Goal: Information Seeking & Learning: Learn about a topic

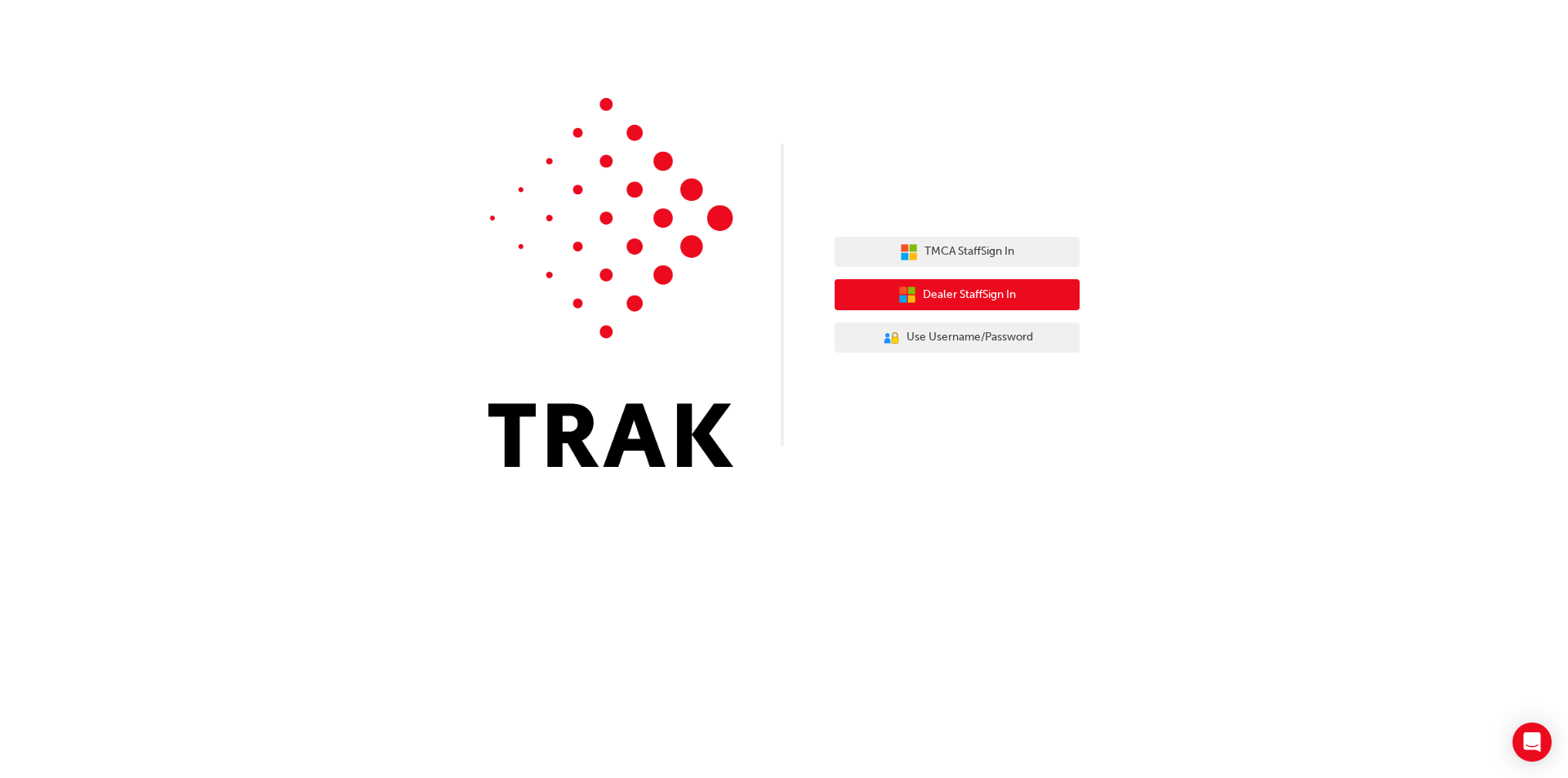
click at [957, 294] on span "Dealer Staff Sign In" at bounding box center [969, 295] width 93 height 19
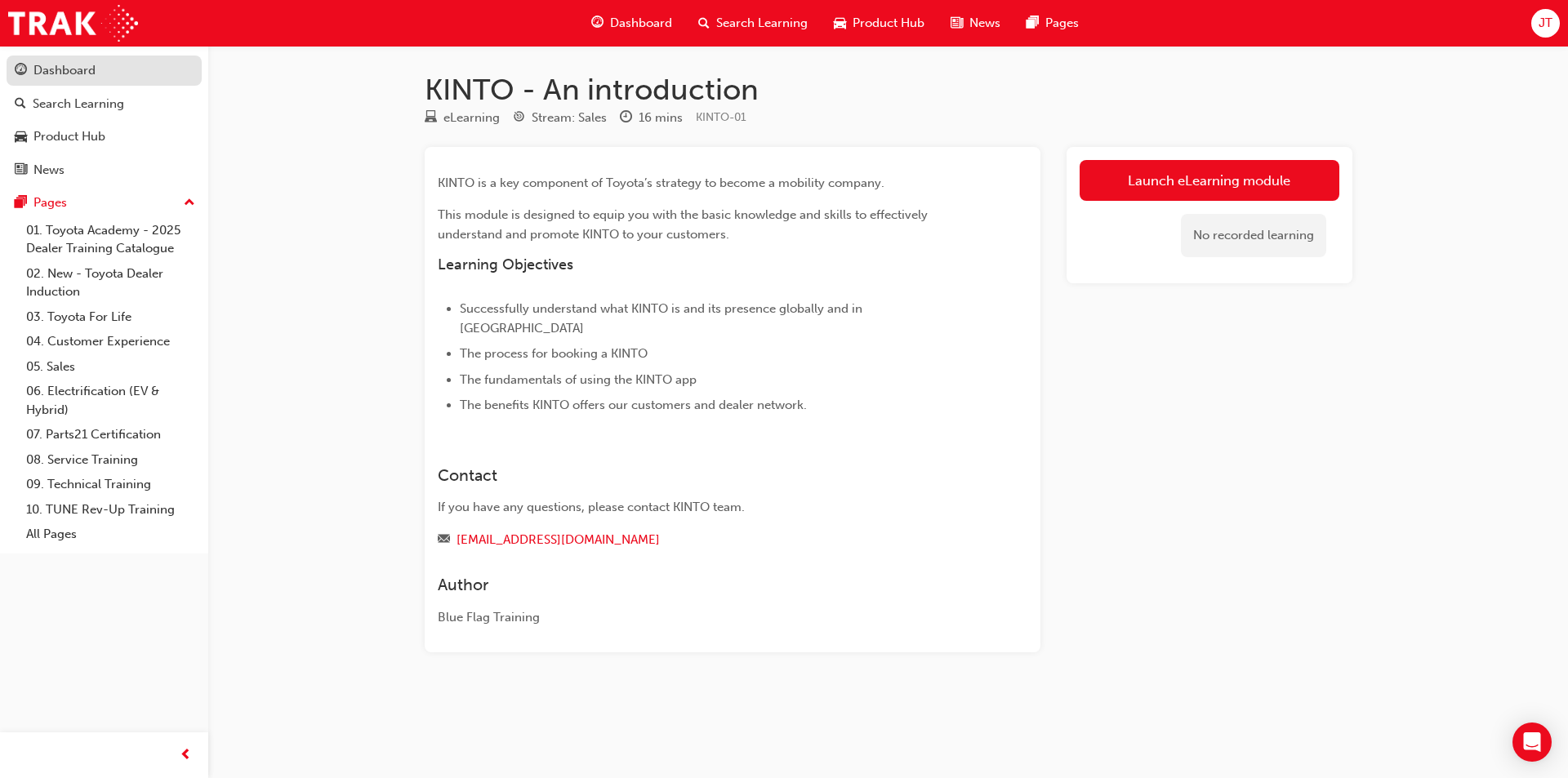
click at [74, 75] on div "Dashboard" at bounding box center [65, 70] width 62 height 19
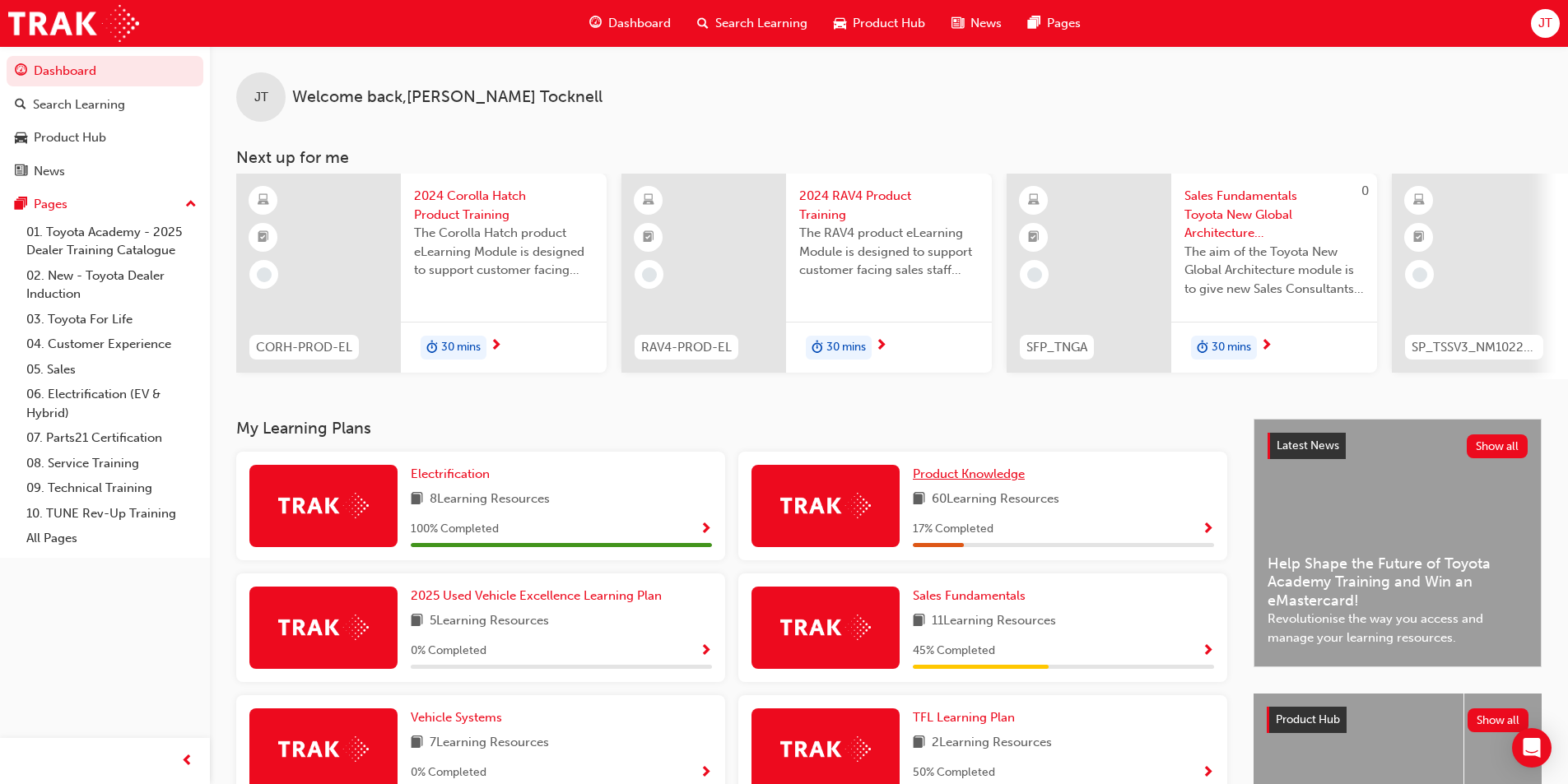
click at [994, 474] on span "Product Knowledge" at bounding box center [968, 473] width 112 height 15
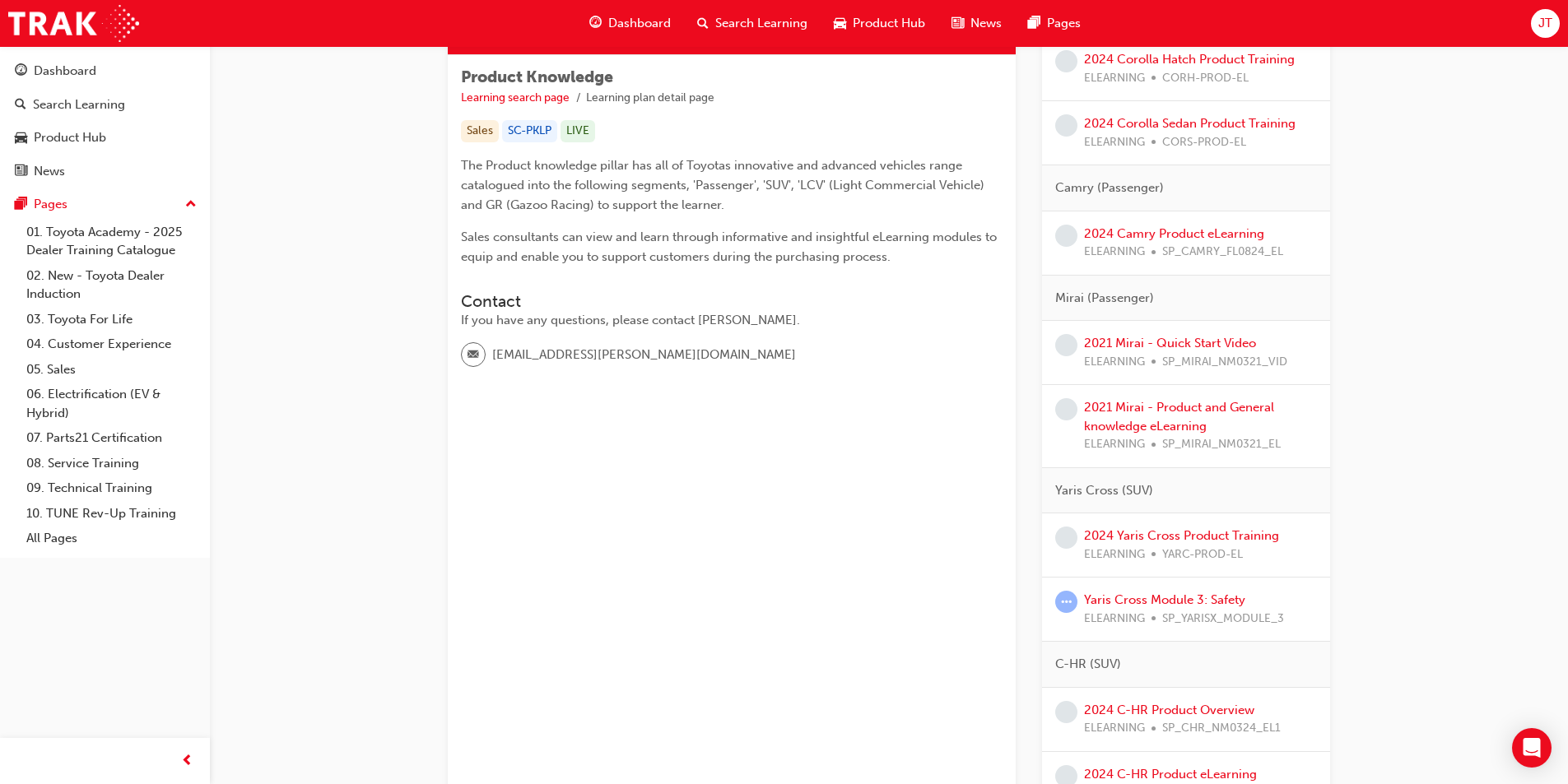
scroll to position [329, 0]
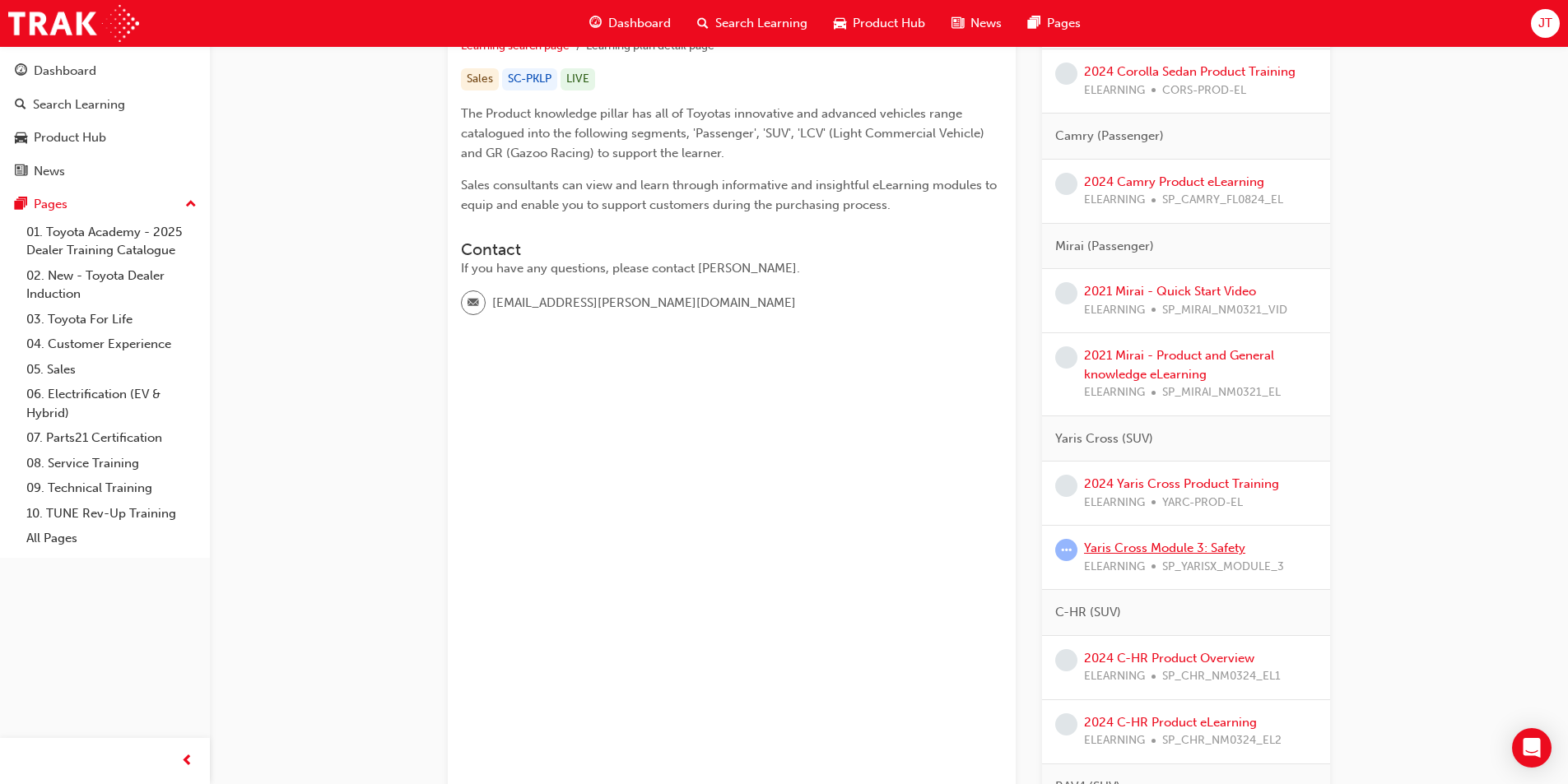
click at [1214, 552] on link "Yaris Cross Module 3: Safety" at bounding box center [1165, 548] width 161 height 15
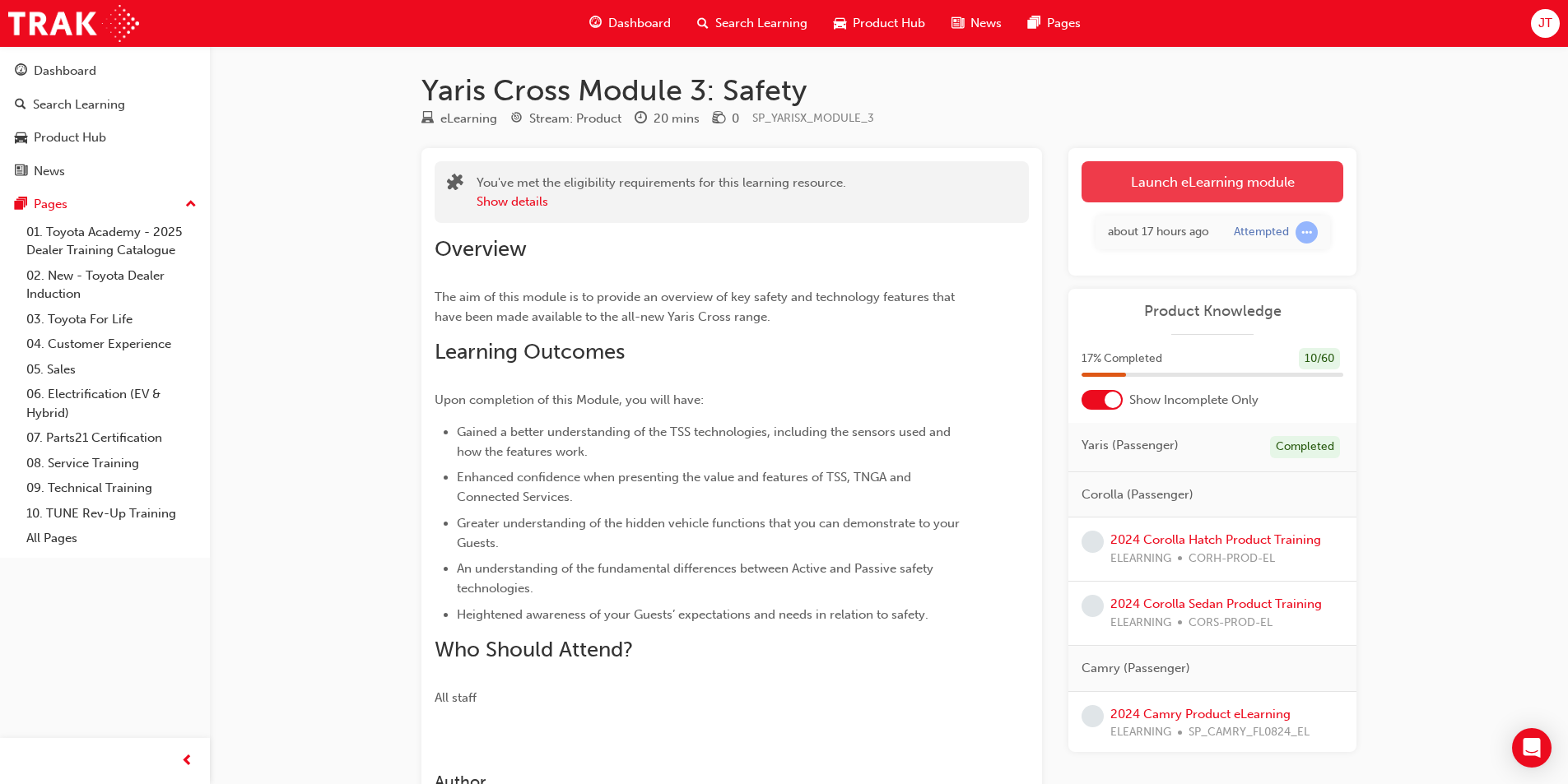
click at [1203, 183] on link "Launch eLearning module" at bounding box center [1212, 182] width 261 height 41
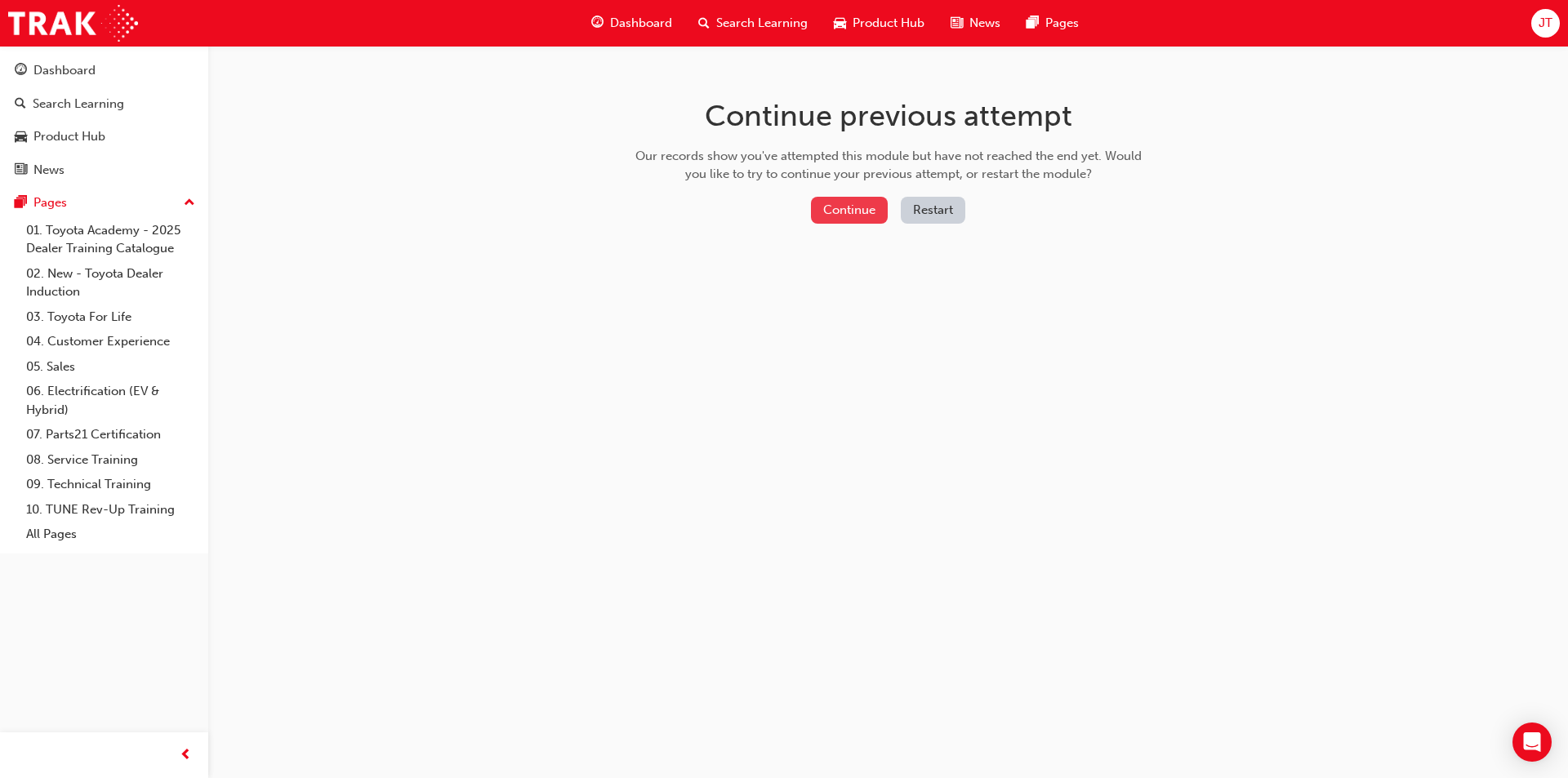
click at [871, 207] on button "Continue" at bounding box center [849, 210] width 76 height 27
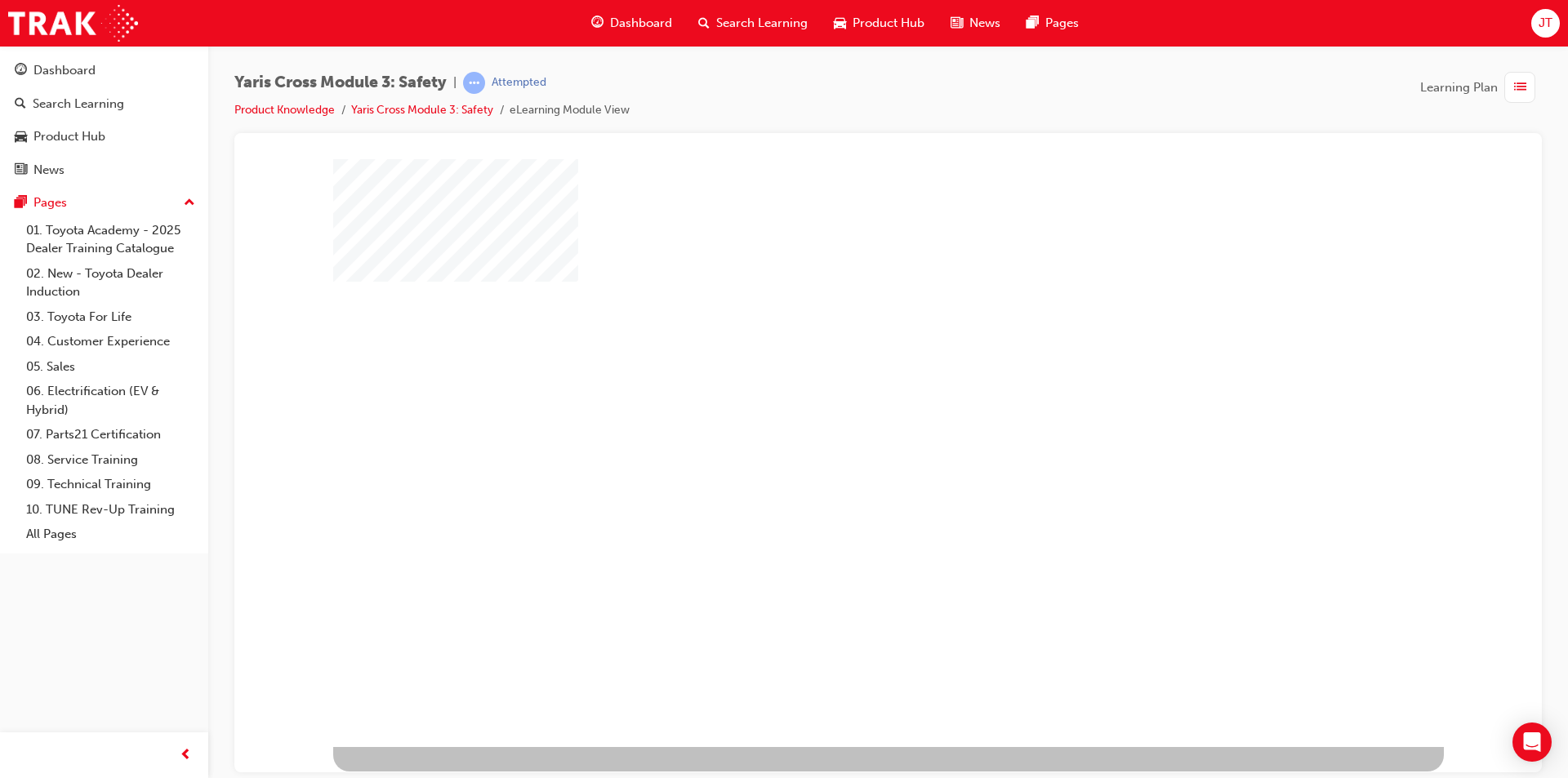
click at [841, 405] on div "play" at bounding box center [841, 405] width 0 height 0
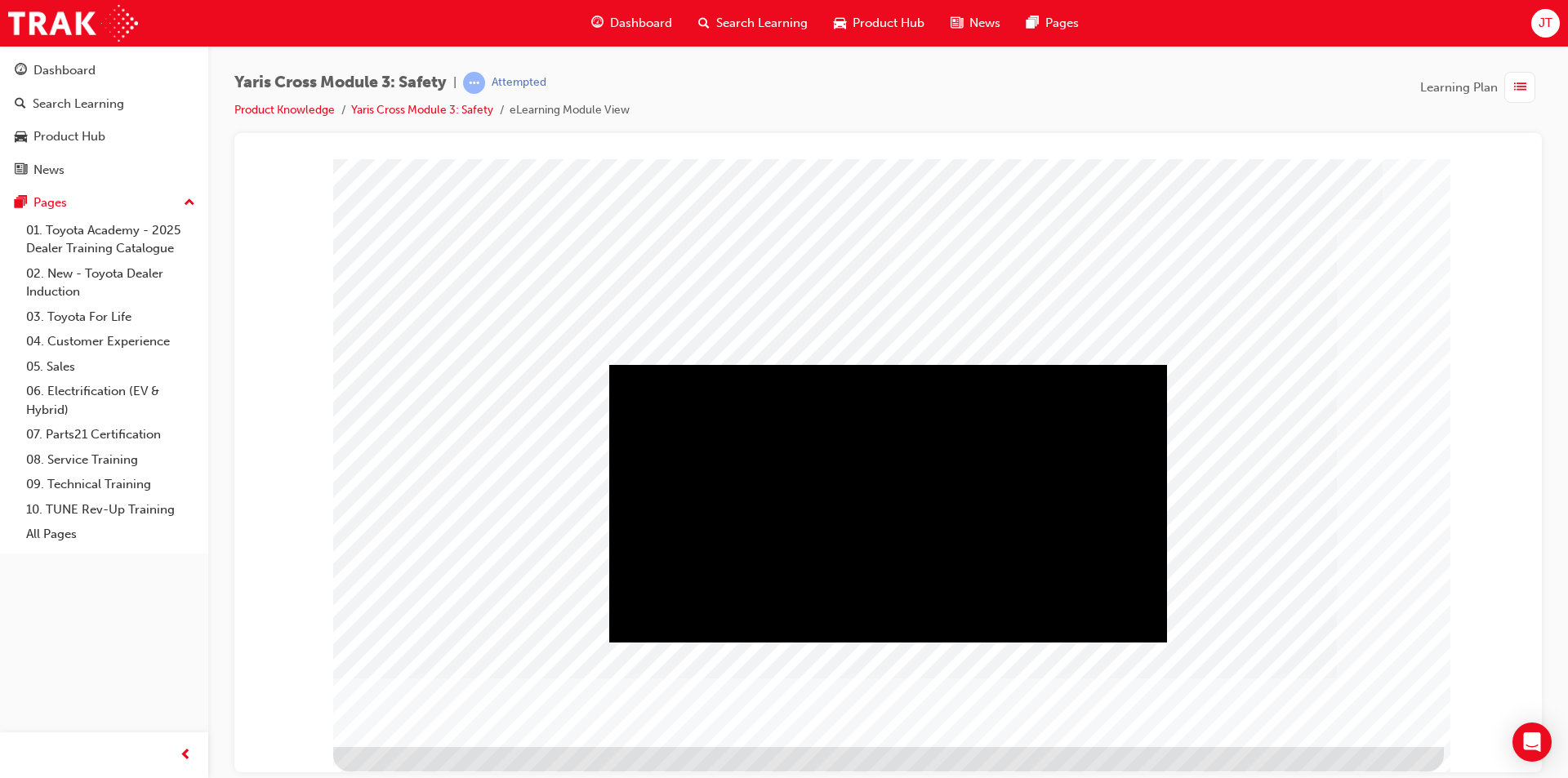
click at [869, 364] on div "Play" at bounding box center [888, 364] width 558 height 0
click at [1095, 364] on div "Video" at bounding box center [888, 364] width 558 height 0
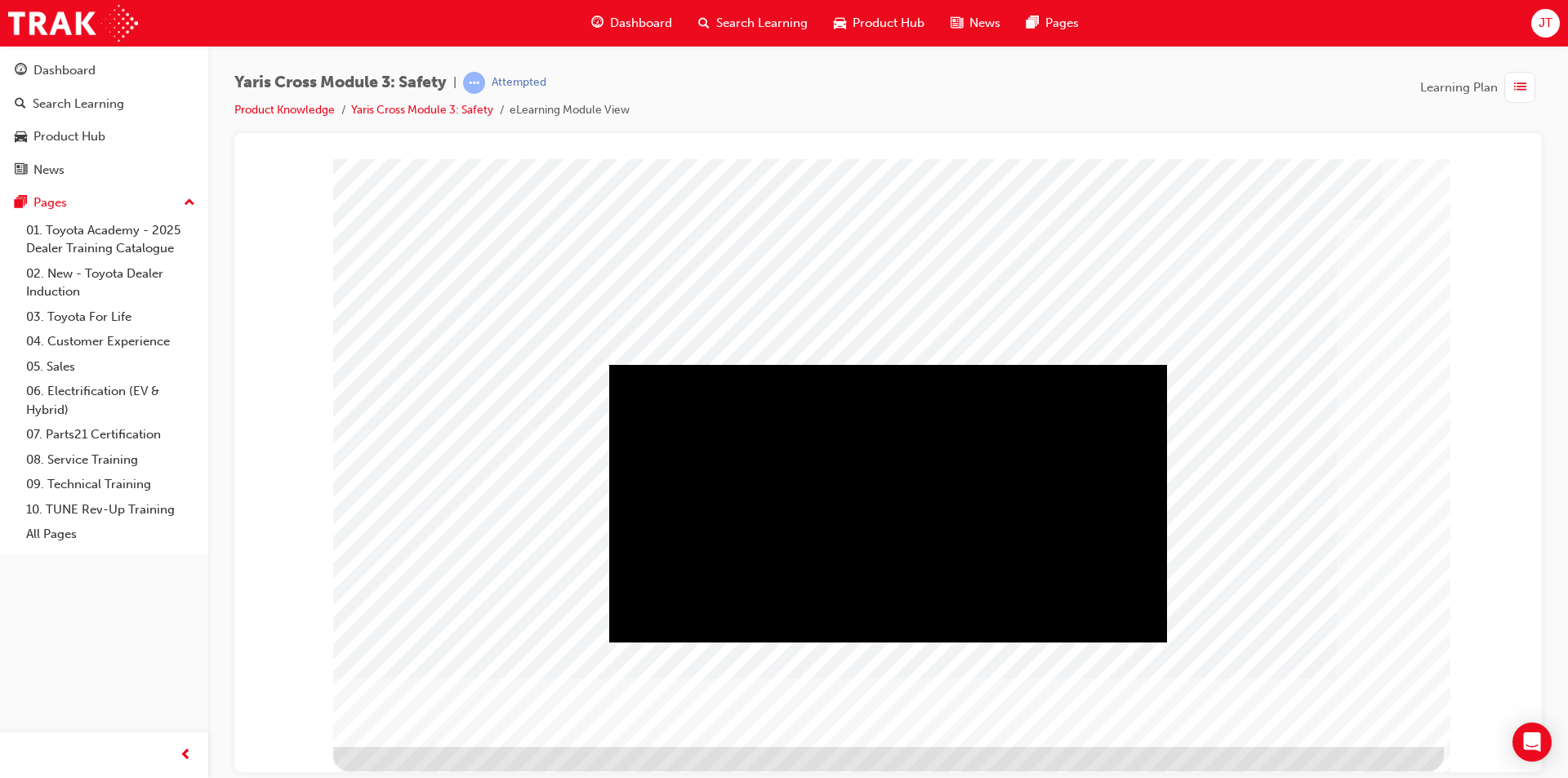
click at [895, 364] on div "Play" at bounding box center [888, 364] width 558 height 0
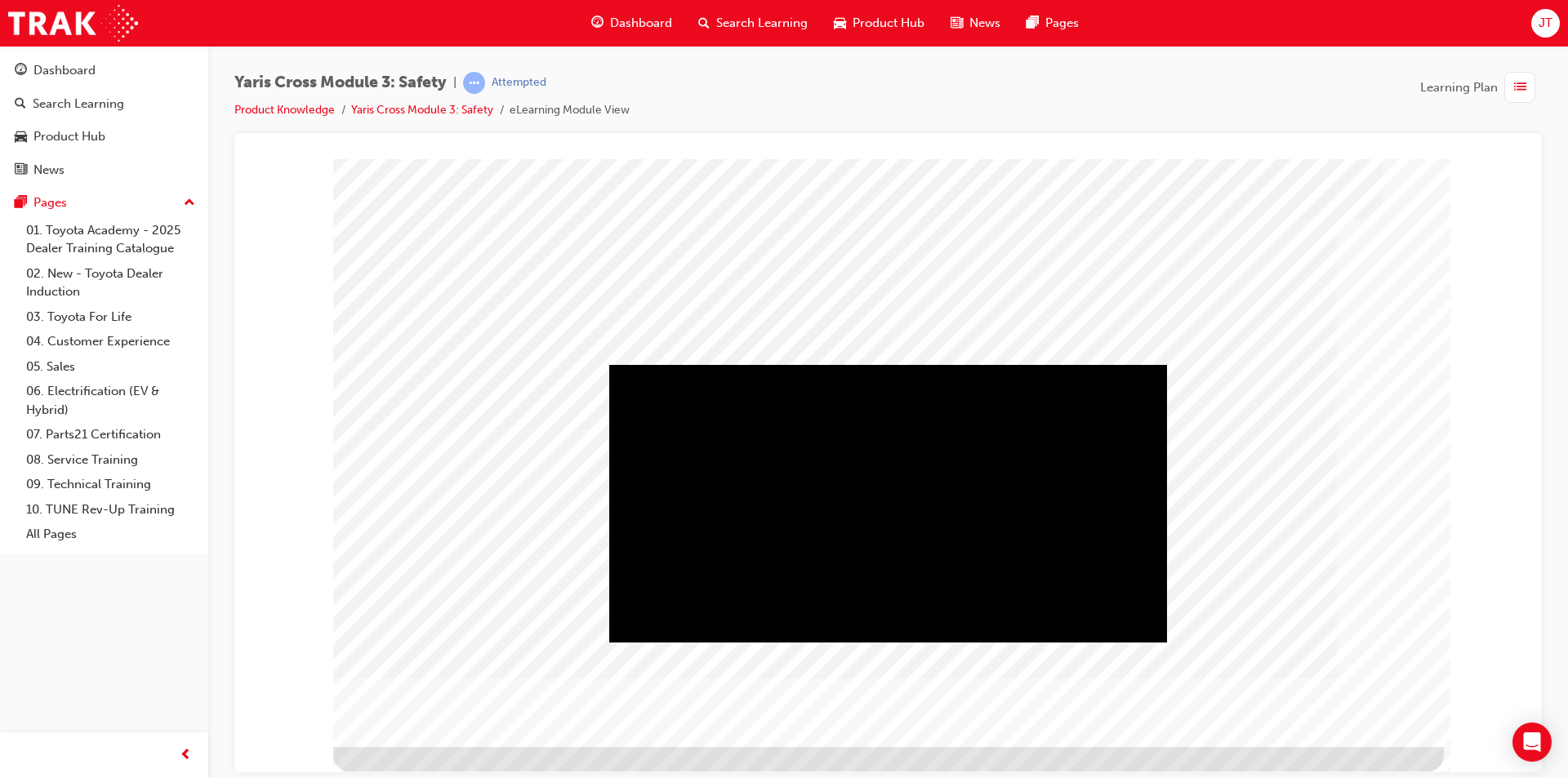
click at [888, 364] on div "Play" at bounding box center [888, 364] width 558 height 0
